Goal: Book appointment/travel/reservation

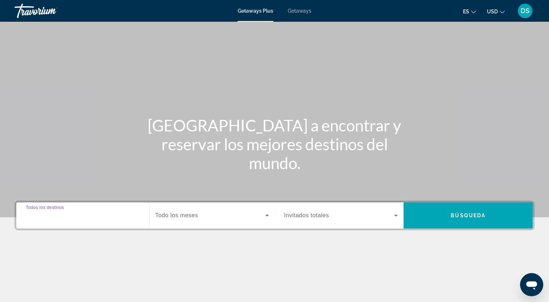
click at [78, 217] on input "Destination Todos los destinos" at bounding box center [83, 216] width 114 height 9
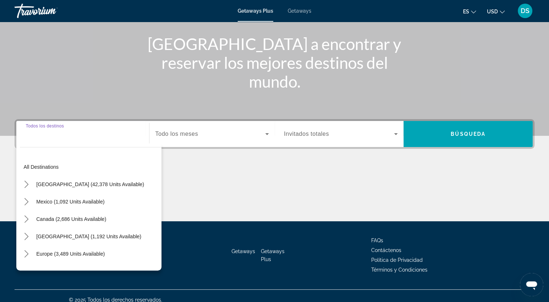
scroll to position [89, 0]
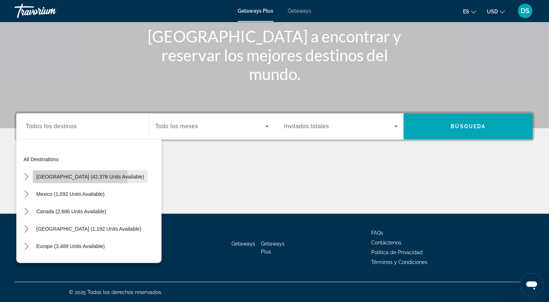
click at [80, 176] on span "[GEOGRAPHIC_DATA] (42,378 units available)" at bounding box center [90, 177] width 108 height 6
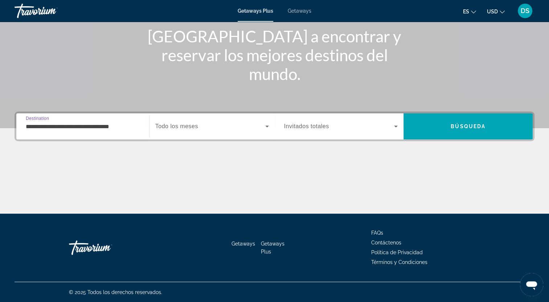
click at [115, 123] on input "**********" at bounding box center [83, 127] width 114 height 9
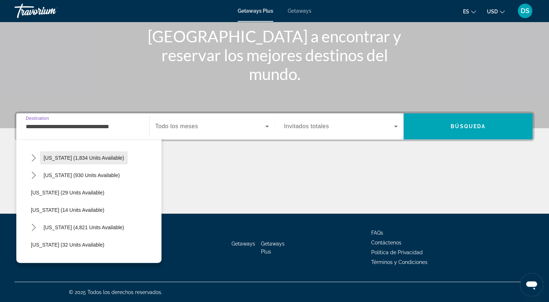
scroll to position [73, 0]
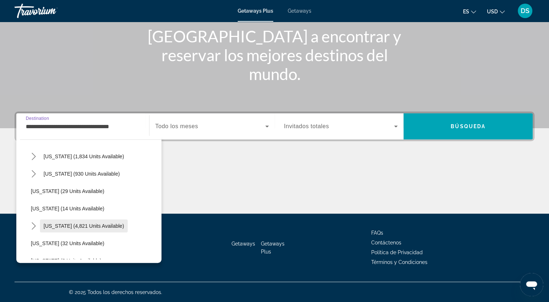
click at [92, 225] on span "Florida (4,821 units available)" at bounding box center [84, 226] width 81 height 6
type input "**********"
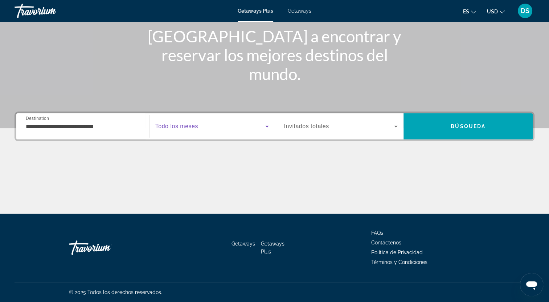
click at [266, 127] on icon "Search widget" at bounding box center [267, 127] width 4 height 2
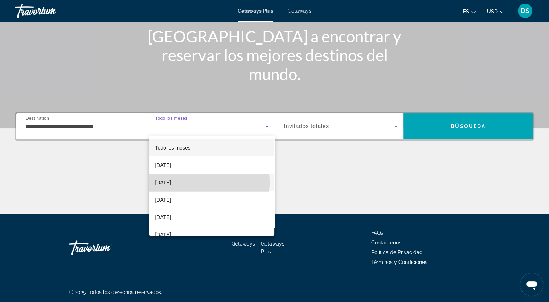
click at [171, 182] on span "November 2025" at bounding box center [163, 182] width 16 height 9
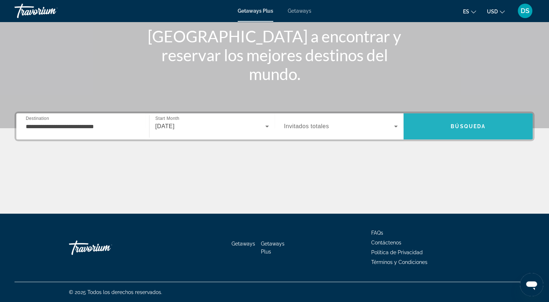
click at [464, 126] on span "Búsqueda" at bounding box center [467, 127] width 35 height 6
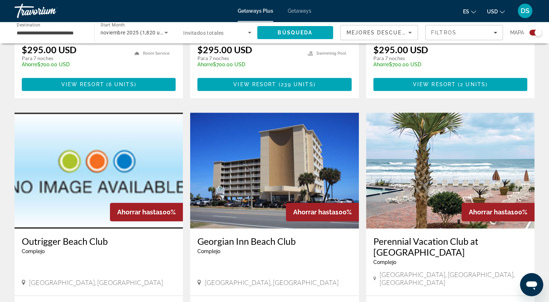
scroll to position [257, 0]
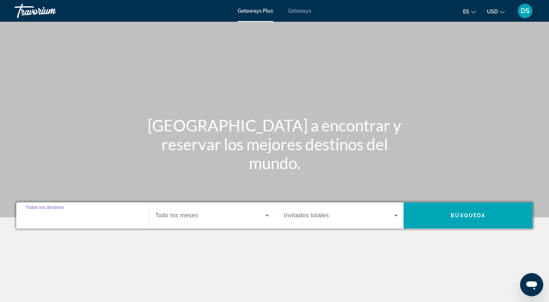
click at [79, 217] on input "Destination Todos los destinos" at bounding box center [83, 216] width 114 height 9
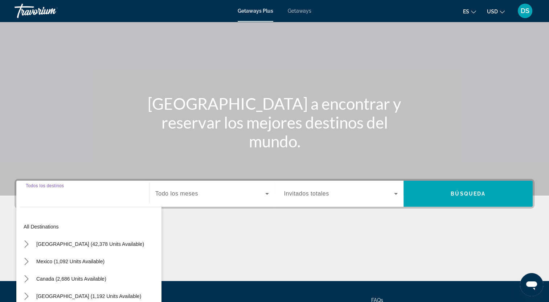
scroll to position [89, 0]
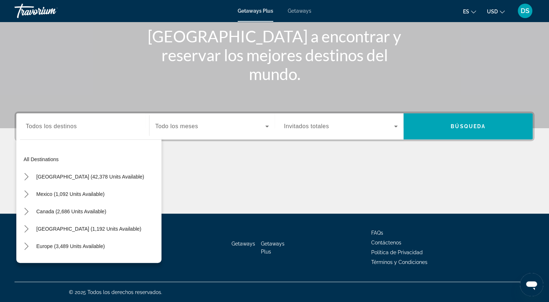
click at [276, 243] on span "Getaways Plus" at bounding box center [273, 248] width 24 height 14
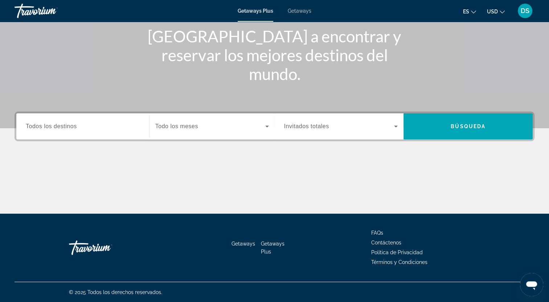
click at [243, 243] on span "Getaways" at bounding box center [243, 244] width 24 height 6
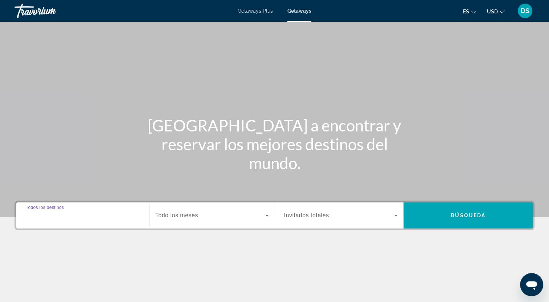
click at [84, 217] on input "Destination Todos los destinos" at bounding box center [83, 216] width 114 height 9
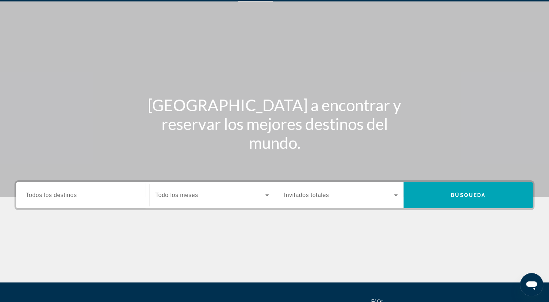
scroll to position [17, 0]
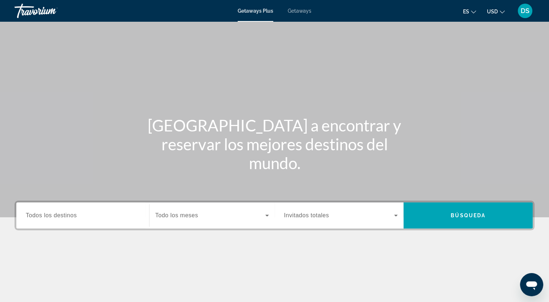
click at [81, 213] on input "Destination Todos los destinos" at bounding box center [83, 216] width 114 height 9
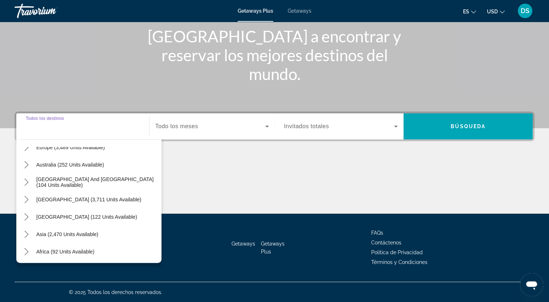
scroll to position [117, 0]
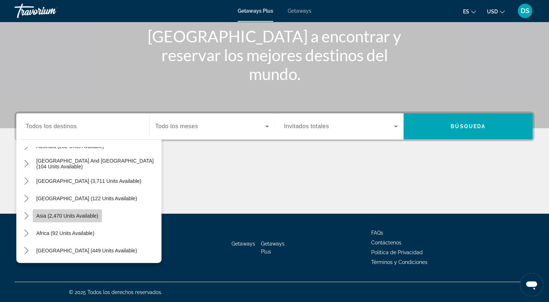
click at [83, 217] on span "Asia (2,470 units available)" at bounding box center [67, 216] width 62 height 6
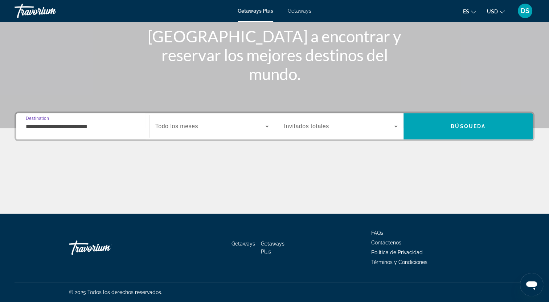
click at [79, 123] on input "**********" at bounding box center [83, 127] width 114 height 9
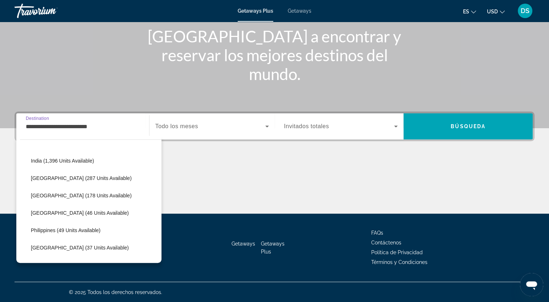
scroll to position [239, 0]
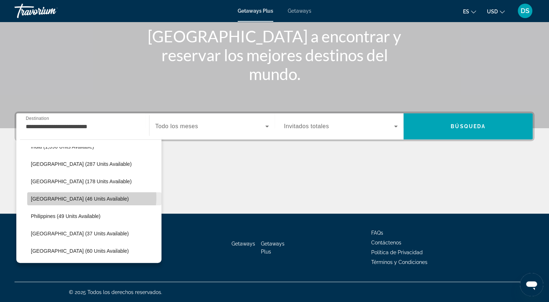
click at [86, 197] on span "Maldives (46 units available)" at bounding box center [80, 199] width 98 height 6
type input "**********"
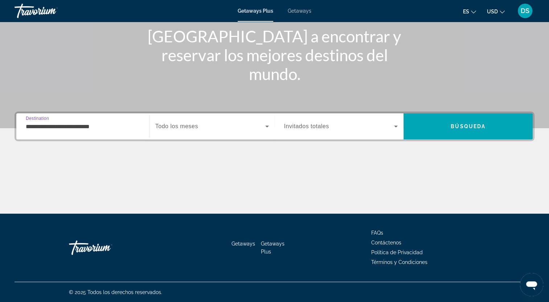
click at [268, 125] on icon "Search widget" at bounding box center [267, 126] width 9 height 9
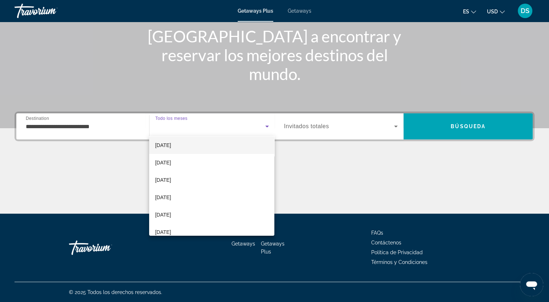
scroll to position [73, 0]
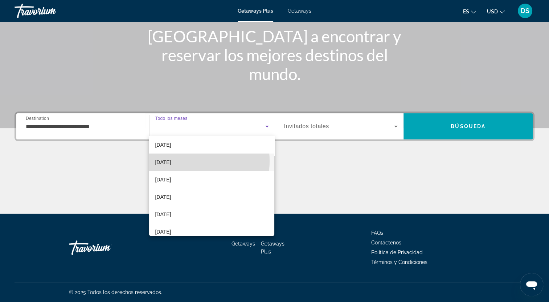
click at [171, 161] on span "February 2026" at bounding box center [163, 162] width 16 height 9
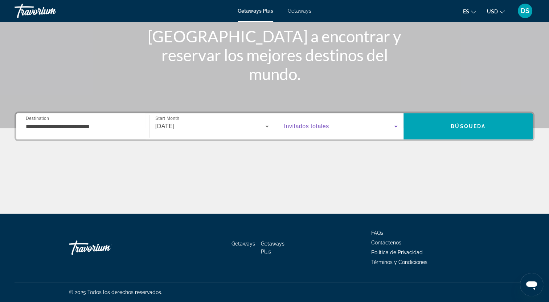
click at [334, 127] on span "Search widget" at bounding box center [339, 126] width 110 height 9
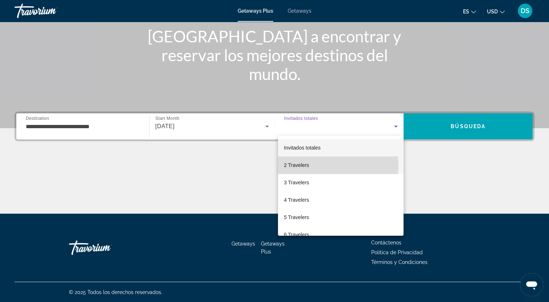
click at [307, 166] on span "2 Travelers" at bounding box center [296, 165] width 25 height 9
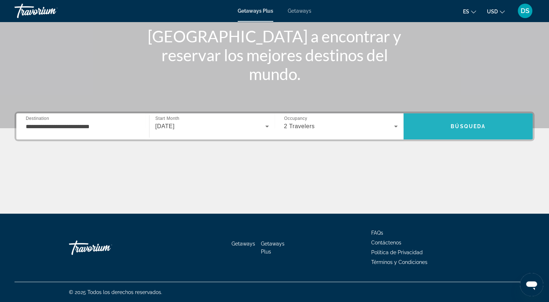
click at [479, 124] on span "Búsqueda" at bounding box center [467, 127] width 35 height 6
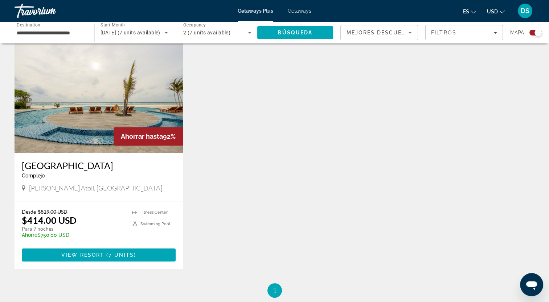
scroll to position [254, 0]
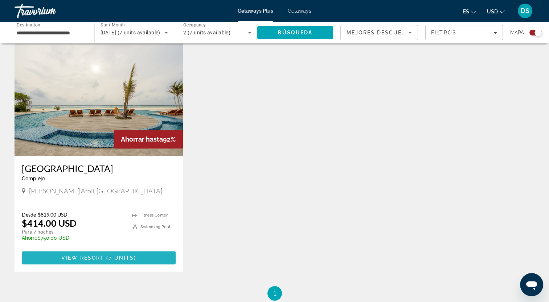
click at [101, 258] on span "View Resort" at bounding box center [82, 258] width 43 height 6
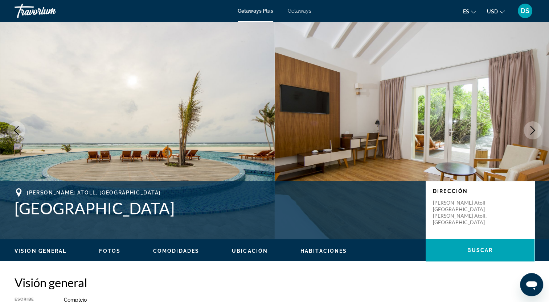
click at [533, 129] on icon "Next image" at bounding box center [532, 130] width 5 height 9
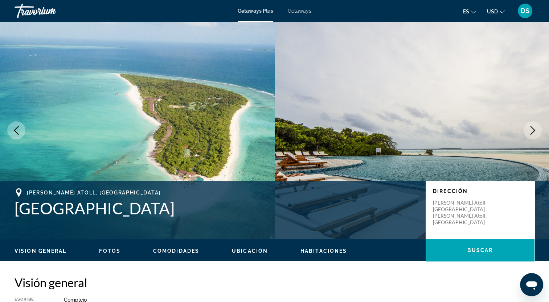
click at [533, 129] on icon "Next image" at bounding box center [532, 130] width 5 height 9
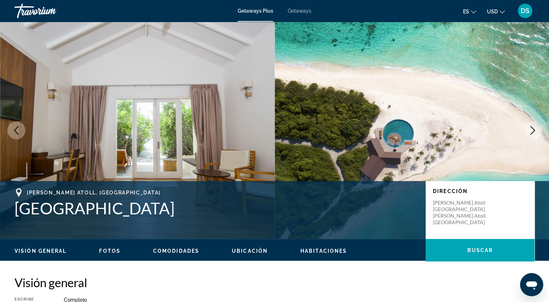
click at [533, 129] on icon "Next image" at bounding box center [532, 130] width 5 height 9
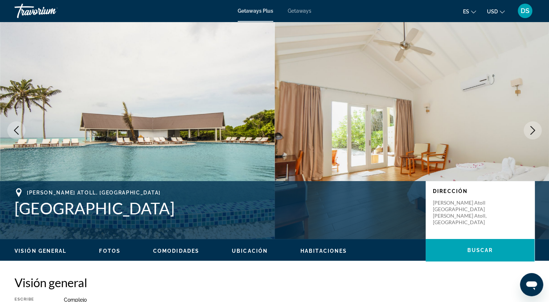
click at [533, 129] on icon "Next image" at bounding box center [532, 130] width 5 height 9
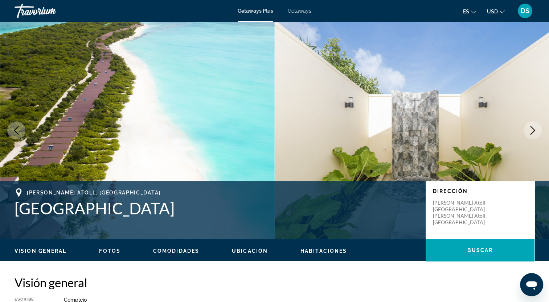
click at [533, 129] on icon "Next image" at bounding box center [532, 130] width 5 height 9
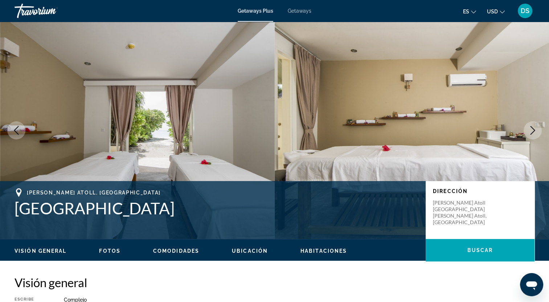
click at [533, 129] on icon "Next image" at bounding box center [532, 130] width 5 height 9
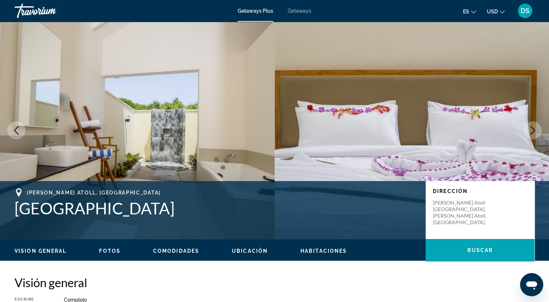
click at [533, 129] on icon "Next image" at bounding box center [532, 130] width 5 height 9
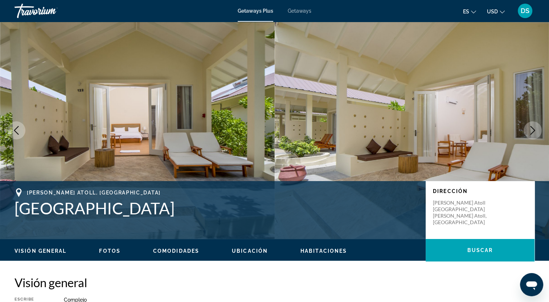
click at [533, 129] on icon "Next image" at bounding box center [532, 130] width 5 height 9
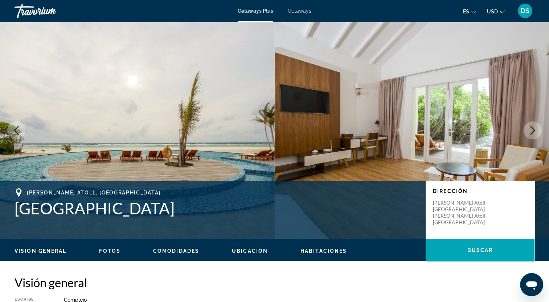
click at [533, 129] on icon "Next image" at bounding box center [532, 130] width 5 height 9
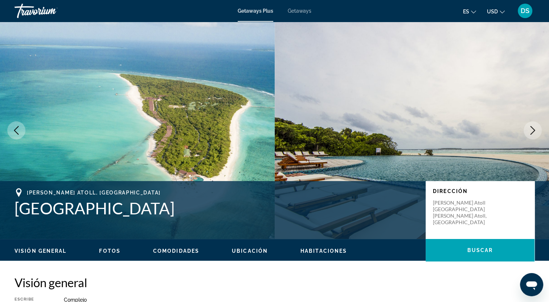
click at [533, 129] on icon "Next image" at bounding box center [532, 130] width 5 height 9
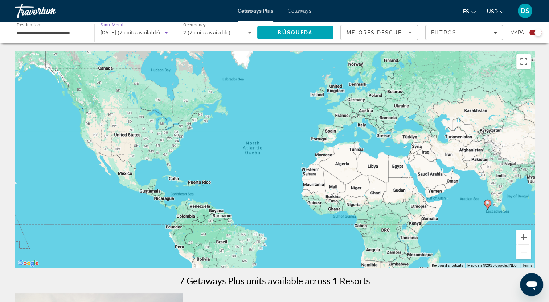
click at [135, 33] on span "febrero 2026 (7 units available)" at bounding box center [130, 33] width 60 height 6
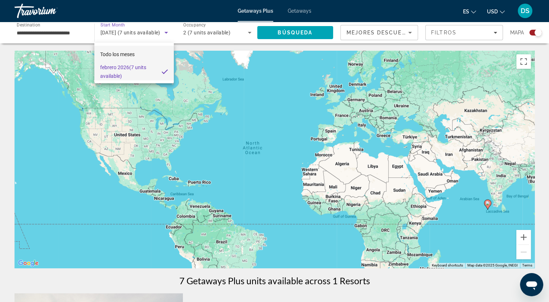
click at [129, 56] on span "Todo los meses" at bounding box center [117, 54] width 34 height 6
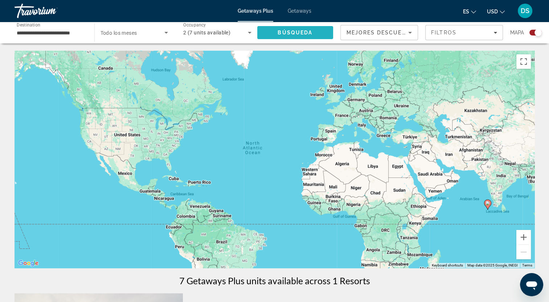
click at [304, 33] on span "Búsqueda" at bounding box center [294, 33] width 35 height 6
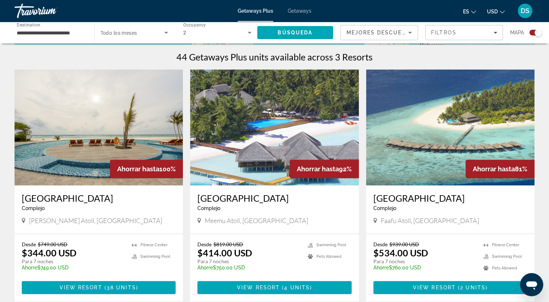
scroll to position [290, 0]
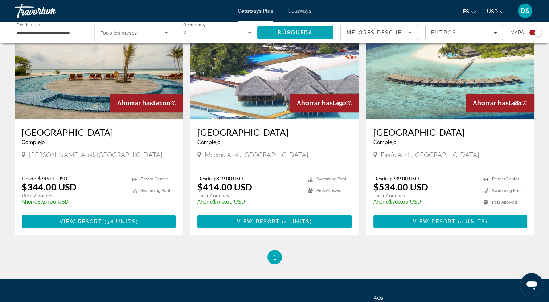
click at [275, 81] on img "Main content" at bounding box center [274, 62] width 168 height 116
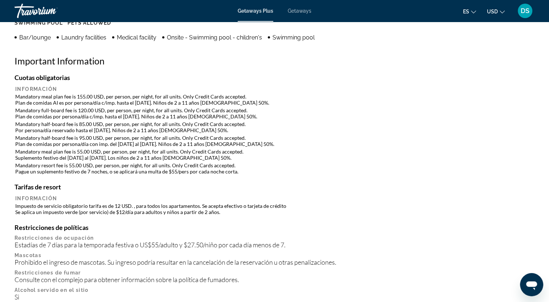
scroll to position [517, 0]
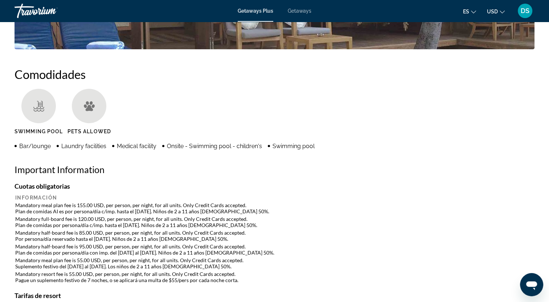
click at [299, 11] on span "Getaways" at bounding box center [300, 11] width 24 height 6
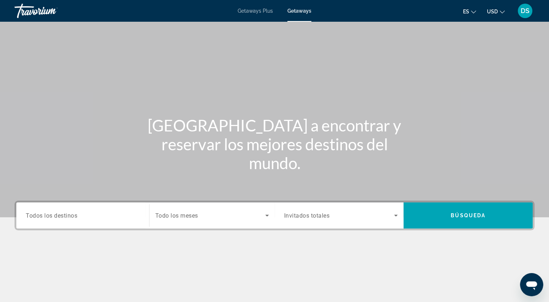
click at [83, 215] on input "Destination Todos los destinos" at bounding box center [83, 216] width 114 height 9
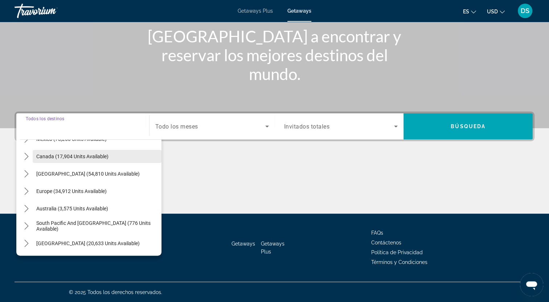
scroll to position [109, 0]
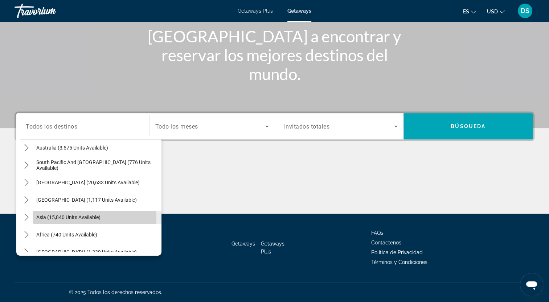
click at [80, 218] on span "Asia (15,840 units available)" at bounding box center [68, 218] width 64 height 6
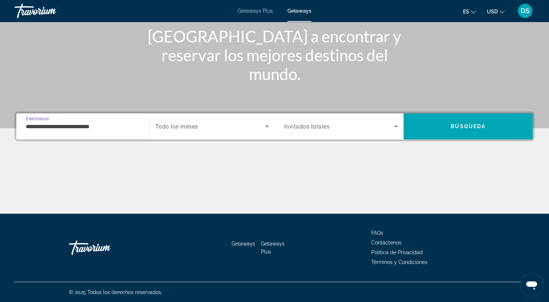
click at [100, 125] on input "**********" at bounding box center [83, 127] width 114 height 9
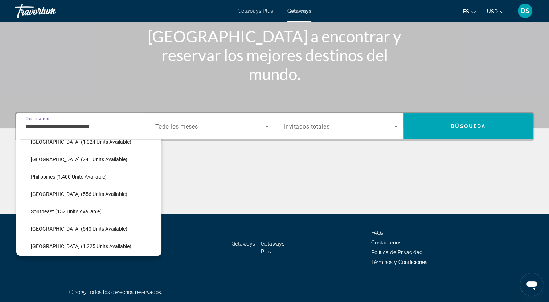
scroll to position [270, 0]
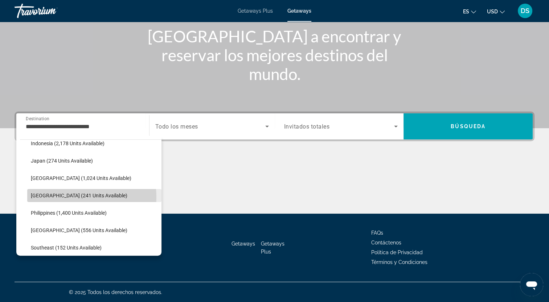
click at [74, 197] on span "Maldives (241 units available)" at bounding box center [79, 196] width 96 height 6
type input "**********"
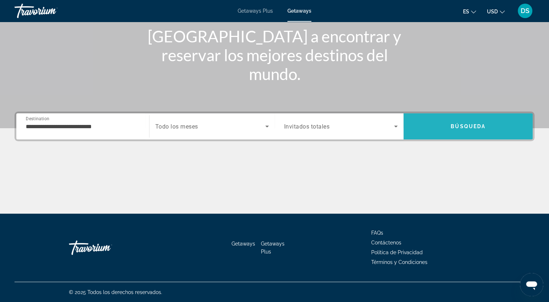
click at [464, 124] on span "Búsqueda" at bounding box center [467, 127] width 35 height 6
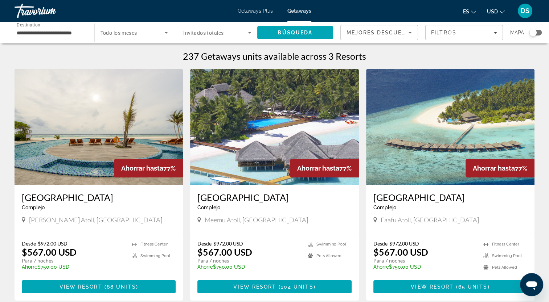
click at [453, 132] on img "Main content" at bounding box center [450, 127] width 168 height 116
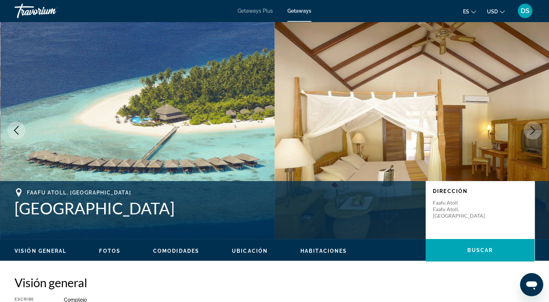
click at [534, 129] on icon "Next image" at bounding box center [532, 130] width 9 height 9
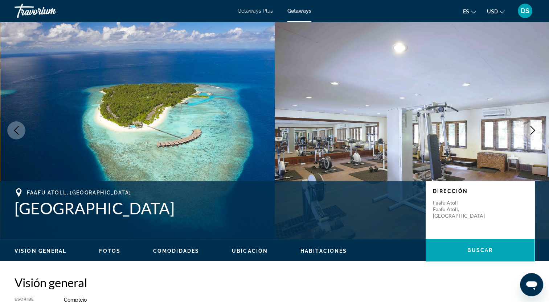
click at [534, 129] on icon "Next image" at bounding box center [532, 130] width 9 height 9
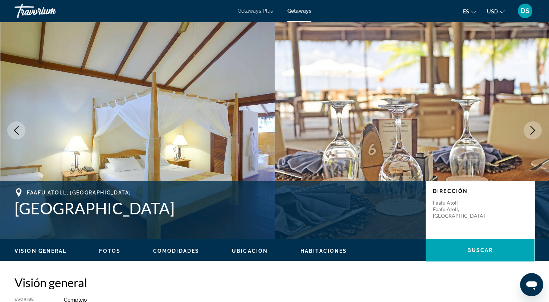
click at [534, 129] on icon "Next image" at bounding box center [532, 130] width 9 height 9
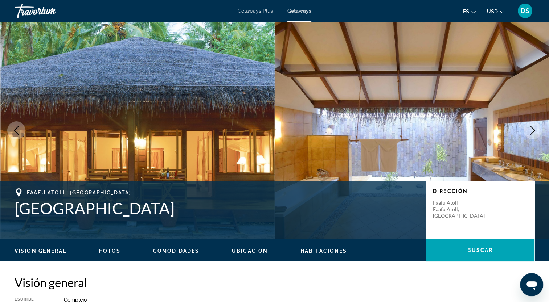
click at [534, 129] on icon "Next image" at bounding box center [532, 130] width 9 height 9
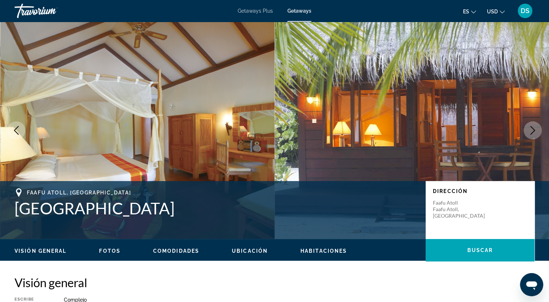
click at [534, 129] on icon "Next image" at bounding box center [532, 130] width 9 height 9
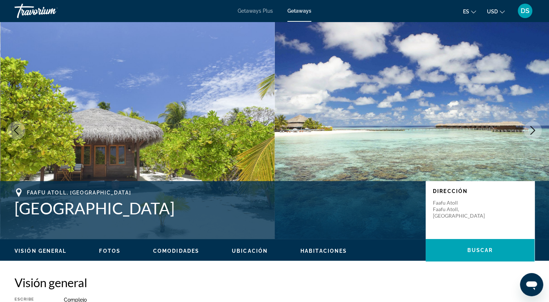
click at [534, 129] on icon "Next image" at bounding box center [532, 130] width 9 height 9
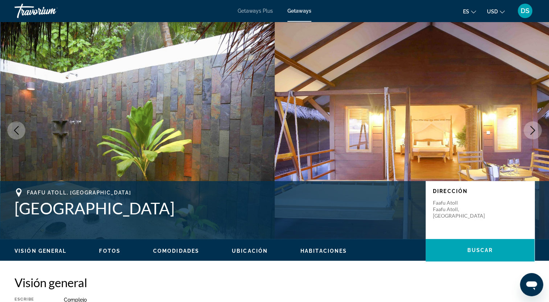
click at [534, 129] on icon "Next image" at bounding box center [532, 130] width 9 height 9
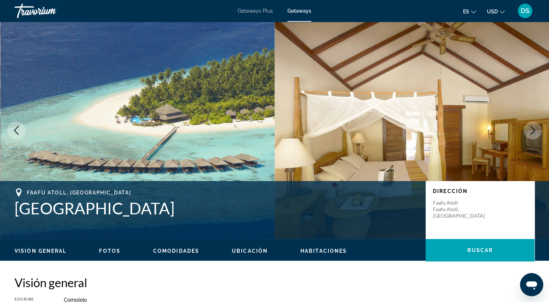
click at [292, 117] on img "Main content" at bounding box center [412, 131] width 275 height 218
click at [532, 129] on icon "Next image" at bounding box center [532, 130] width 9 height 9
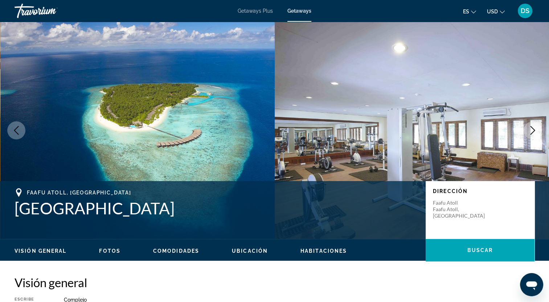
click at [532, 129] on icon "Next image" at bounding box center [532, 130] width 9 height 9
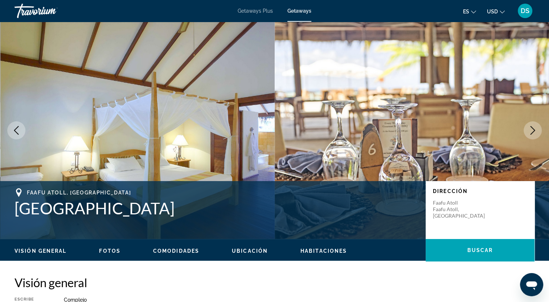
click at [532, 129] on icon "Next image" at bounding box center [532, 130] width 9 height 9
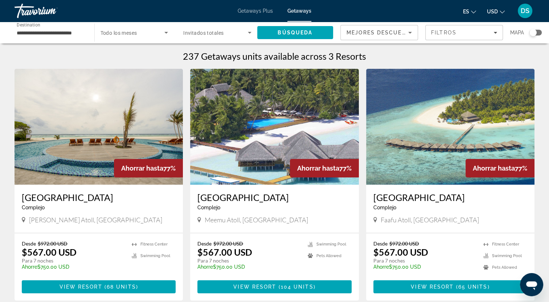
click at [296, 141] on img "Main content" at bounding box center [274, 127] width 168 height 116
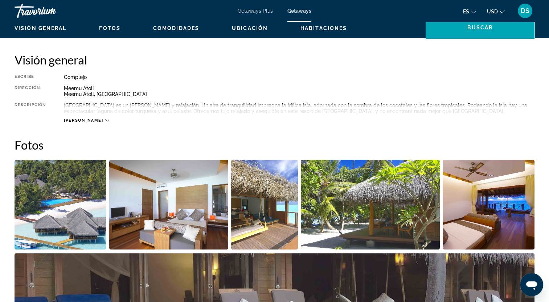
scroll to position [218, 0]
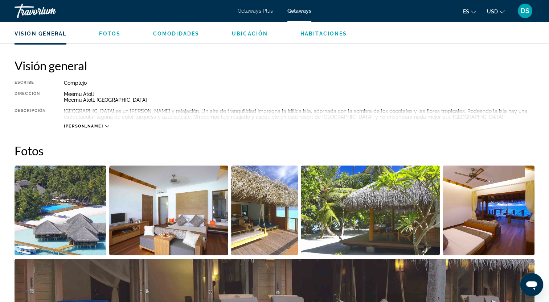
click at [69, 204] on img "Open full-screen image slider" at bounding box center [61, 211] width 92 height 90
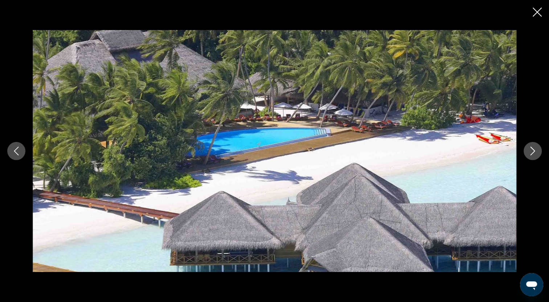
click at [535, 150] on icon "Next image" at bounding box center [532, 151] width 9 height 9
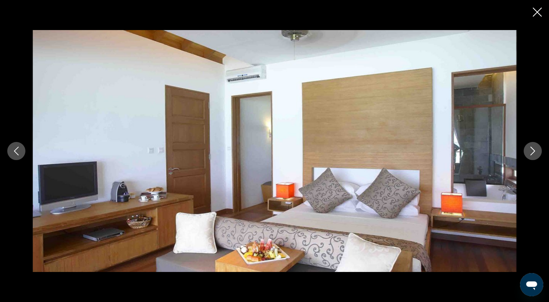
click at [535, 150] on icon "Next image" at bounding box center [532, 151] width 9 height 9
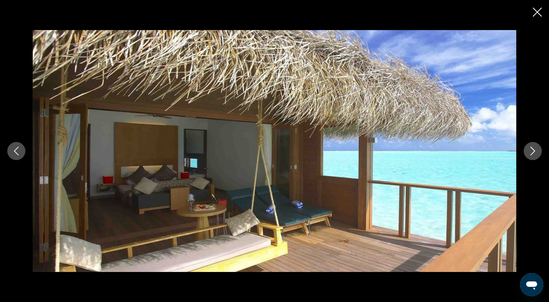
click at [535, 150] on icon "Next image" at bounding box center [532, 151] width 9 height 9
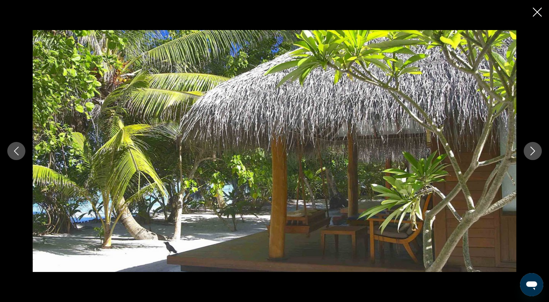
click at [535, 150] on icon "Next image" at bounding box center [532, 151] width 9 height 9
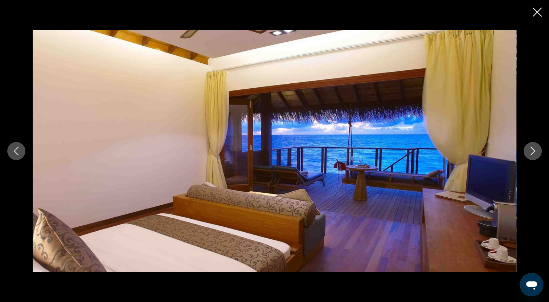
click at [535, 150] on icon "Next image" at bounding box center [532, 151] width 9 height 9
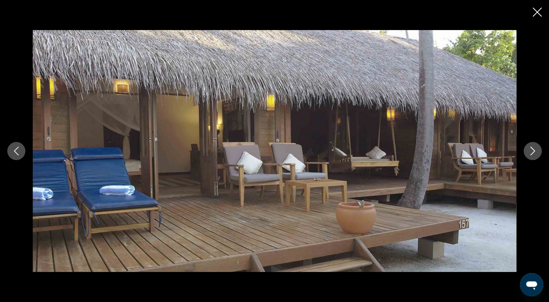
click at [535, 150] on icon "Next image" at bounding box center [532, 151] width 9 height 9
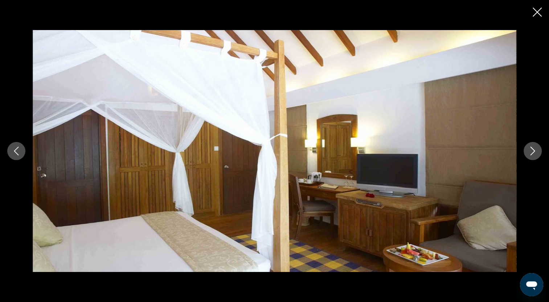
click at [533, 151] on icon "Next image" at bounding box center [532, 151] width 9 height 9
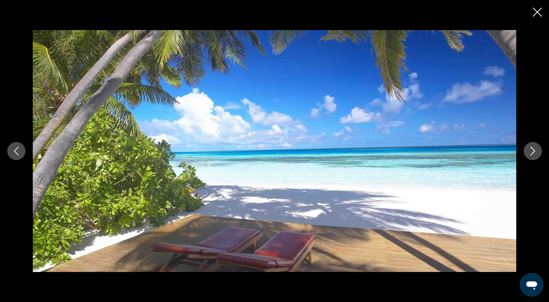
click at [533, 151] on icon "Next image" at bounding box center [532, 151] width 9 height 9
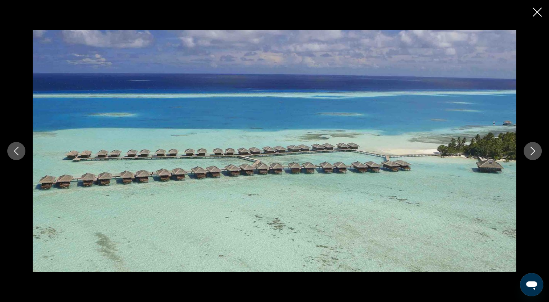
click at [533, 151] on icon "Next image" at bounding box center [532, 151] width 9 height 9
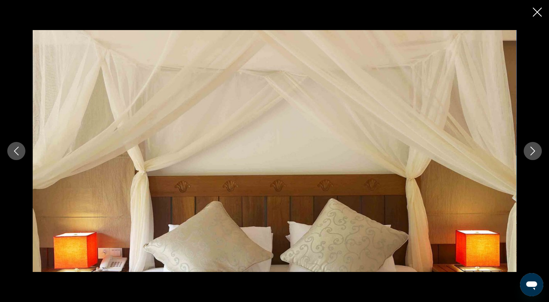
click at [533, 151] on icon "Next image" at bounding box center [532, 151] width 9 height 9
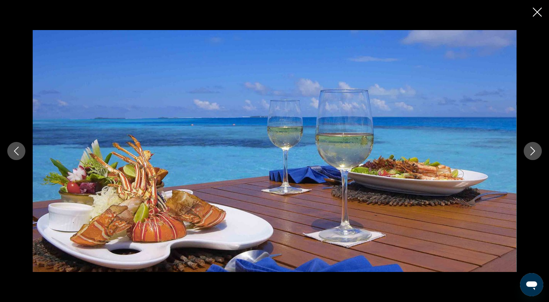
click at [533, 151] on icon "Next image" at bounding box center [532, 151] width 9 height 9
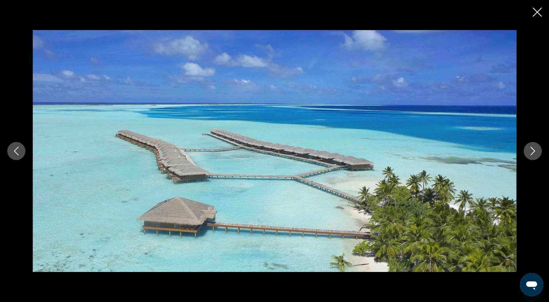
click at [533, 151] on icon "Next image" at bounding box center [532, 151] width 9 height 9
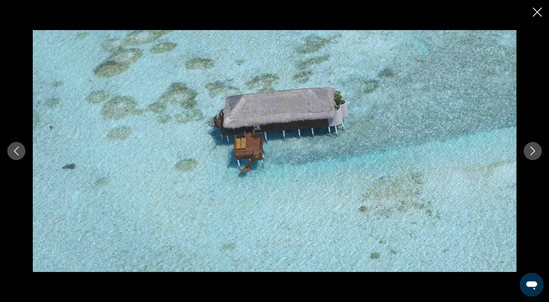
click at [533, 151] on icon "Next image" at bounding box center [532, 151] width 9 height 9
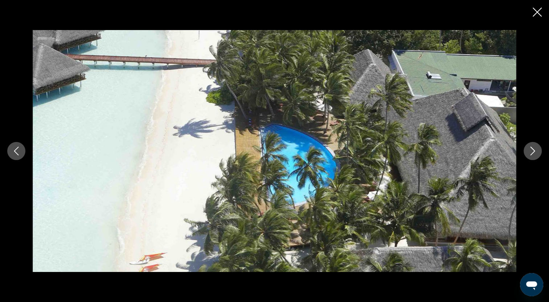
click at [533, 151] on icon "Next image" at bounding box center [532, 151] width 9 height 9
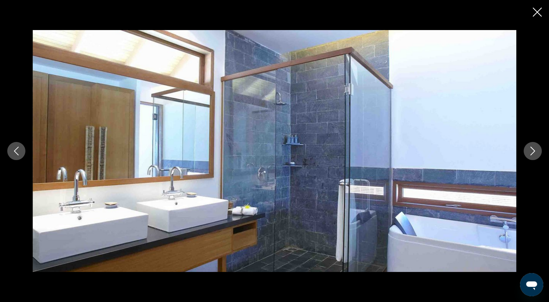
click at [533, 151] on icon "Next image" at bounding box center [532, 151] width 9 height 9
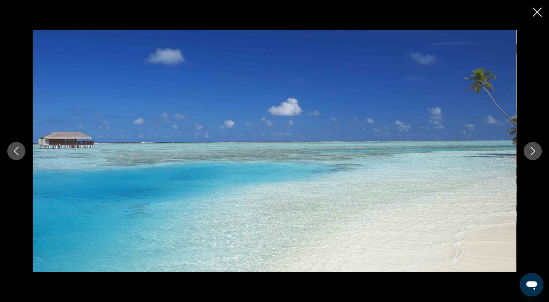
click at [533, 151] on icon "Next image" at bounding box center [532, 151] width 9 height 9
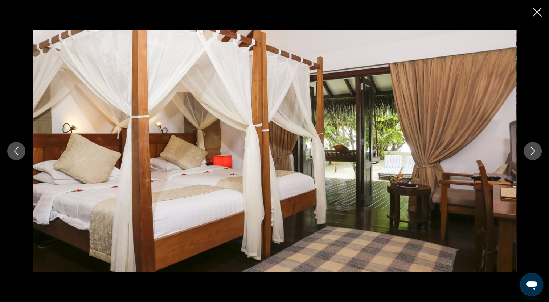
click at [533, 151] on icon "Next image" at bounding box center [532, 151] width 9 height 9
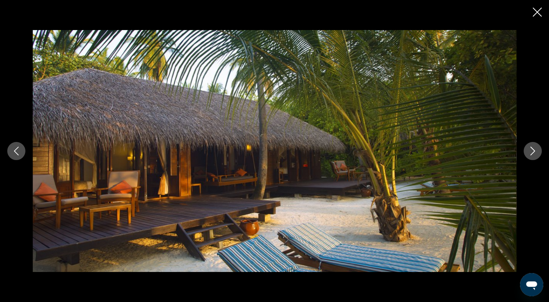
click at [533, 151] on icon "Next image" at bounding box center [532, 151] width 9 height 9
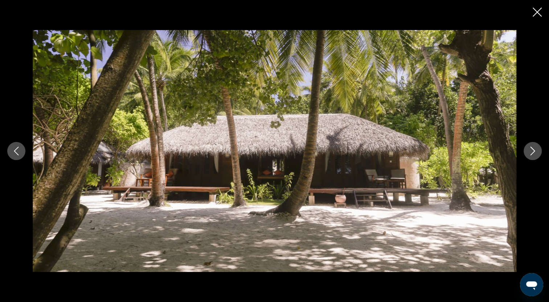
click at [533, 151] on icon "Next image" at bounding box center [532, 151] width 9 height 9
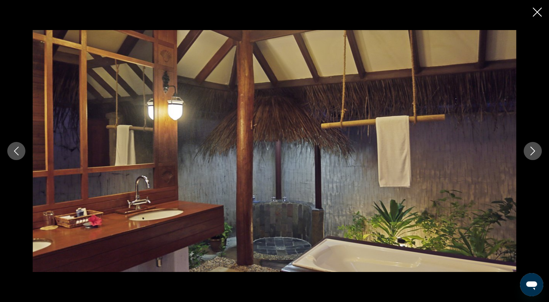
click at [533, 151] on icon "Next image" at bounding box center [532, 151] width 9 height 9
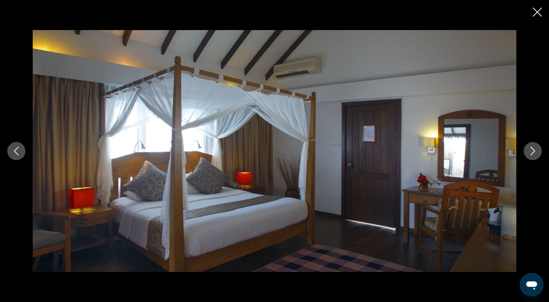
click at [533, 151] on icon "Next image" at bounding box center [532, 151] width 9 height 9
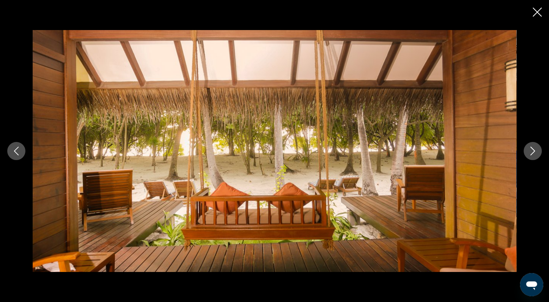
click at [533, 151] on icon "Next image" at bounding box center [532, 151] width 9 height 9
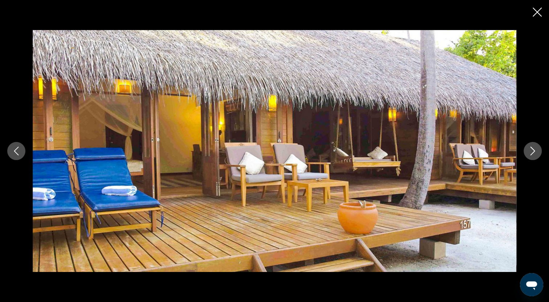
click at [533, 151] on icon "Next image" at bounding box center [532, 151] width 9 height 9
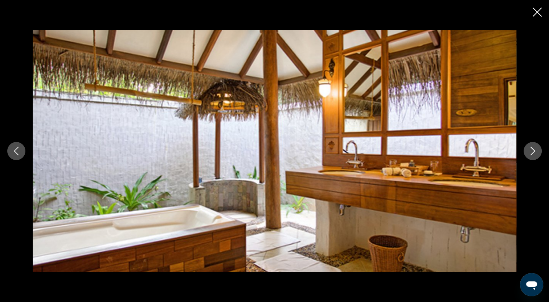
click at [533, 151] on icon "Next image" at bounding box center [532, 151] width 9 height 9
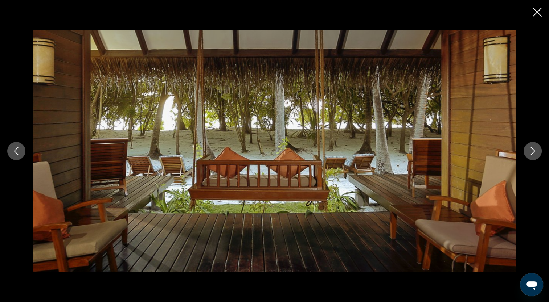
click at [533, 151] on icon "Next image" at bounding box center [532, 151] width 9 height 9
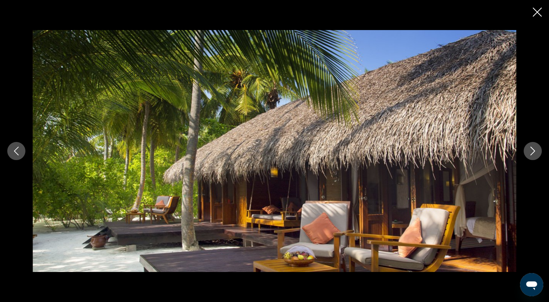
click at [533, 151] on icon "Next image" at bounding box center [532, 151] width 9 height 9
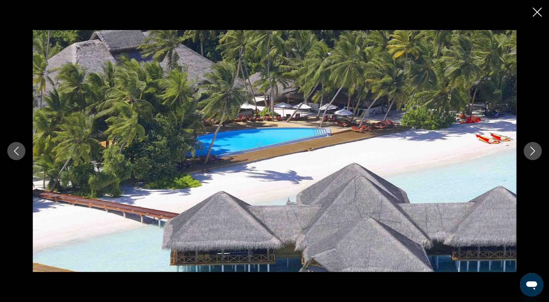
click at [533, 151] on icon "Next image" at bounding box center [532, 151] width 9 height 9
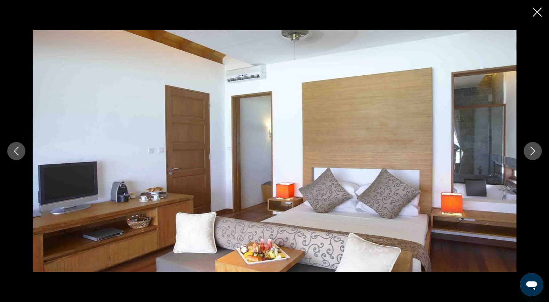
click at [533, 151] on icon "Next image" at bounding box center [532, 151] width 9 height 9
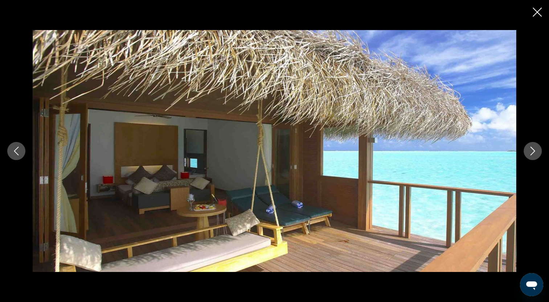
click at [535, 149] on icon "Next image" at bounding box center [532, 151] width 9 height 9
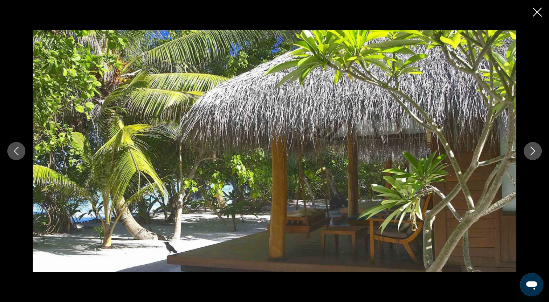
click at [535, 149] on icon "Next image" at bounding box center [532, 151] width 9 height 9
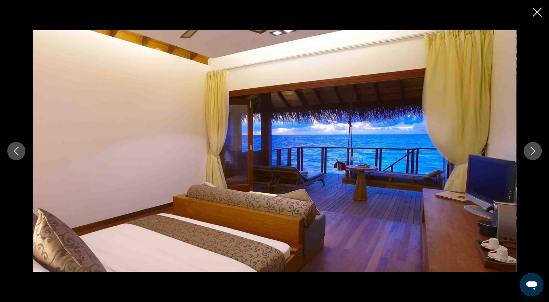
click at [535, 149] on icon "Next image" at bounding box center [532, 151] width 9 height 9
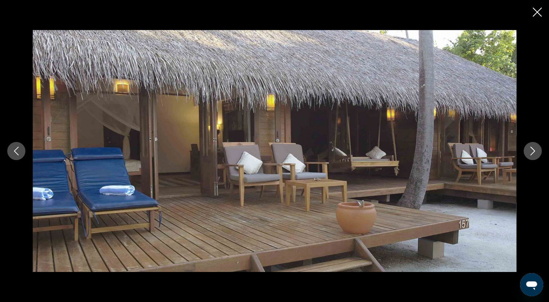
click at [531, 152] on icon "Next image" at bounding box center [532, 151] width 9 height 9
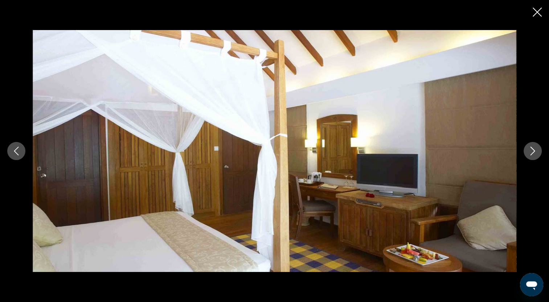
click at [538, 14] on icon "Close slideshow" at bounding box center [536, 12] width 9 height 9
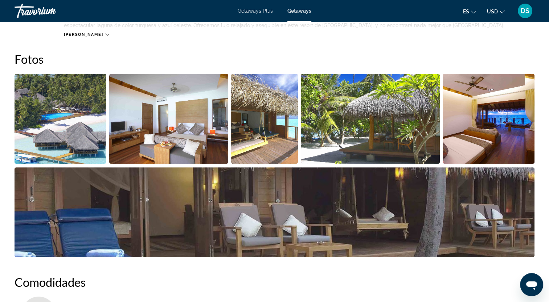
scroll to position [290, 0]
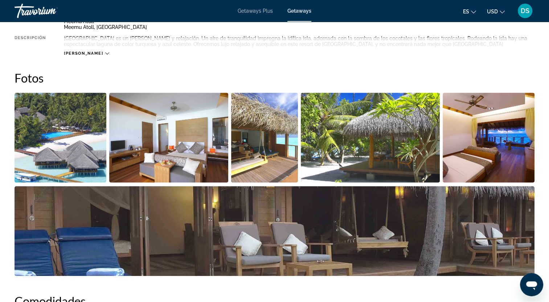
click at [500, 145] on img "Open full-screen image slider" at bounding box center [488, 138] width 92 height 90
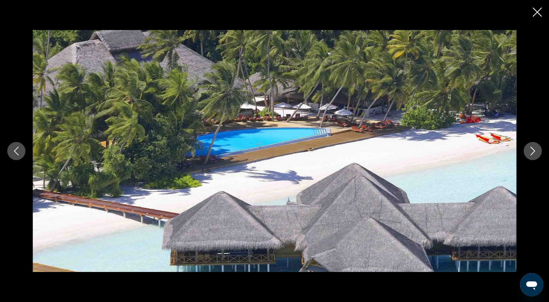
scroll to position [653, 0]
click at [538, 12] on icon "Close slideshow" at bounding box center [536, 12] width 9 height 9
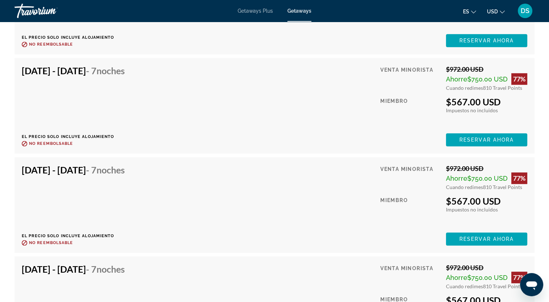
scroll to position [3373, 0]
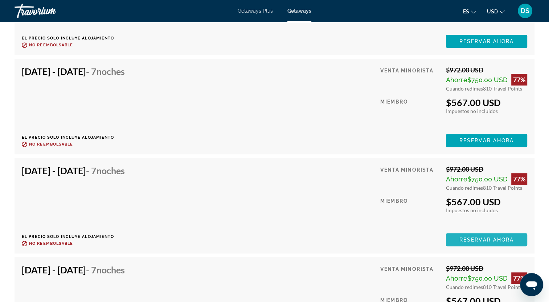
click at [510, 237] on span "Reservar ahora" at bounding box center [486, 240] width 54 height 6
